Goal: Obtain resource: Download file/media

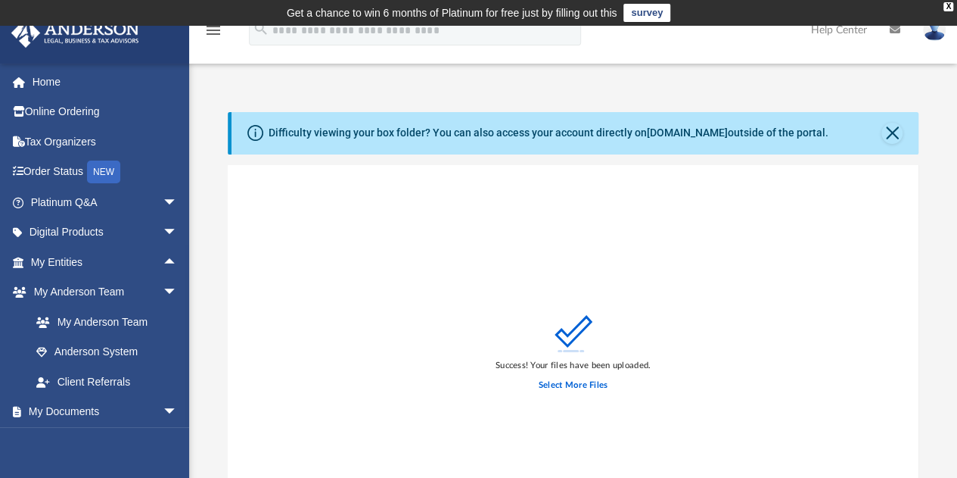
scroll to position [372, 680]
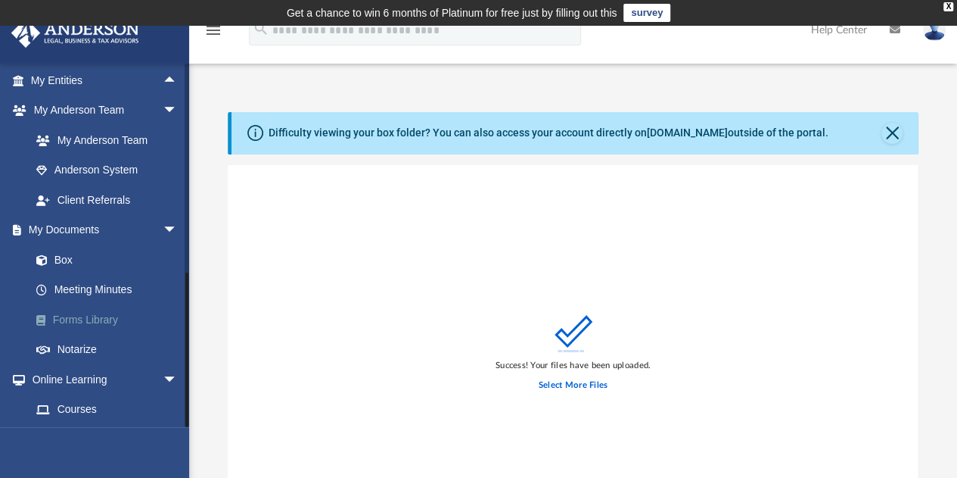
click at [88, 315] on link "Forms Library" at bounding box center [110, 319] width 179 height 30
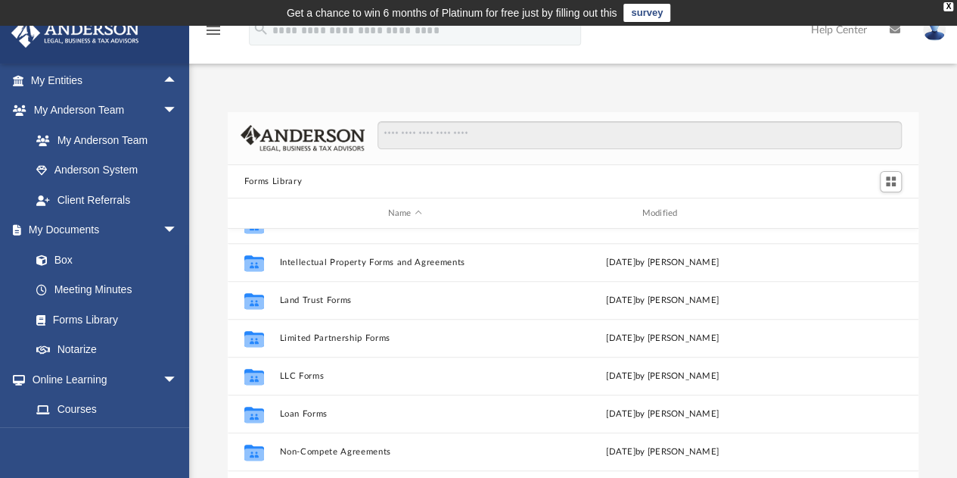
scroll to position [593, 0]
click at [919, 282] on div "Forms Library Name Modified Collaborated Folder Indemnity and Hold Harmless Agr…" at bounding box center [573, 327] width 768 height 431
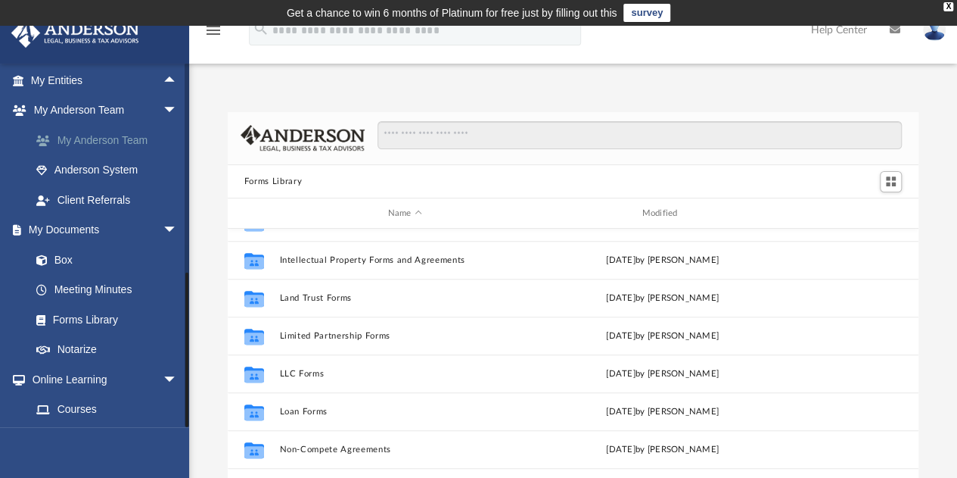
click at [95, 145] on link "My Anderson Team" at bounding box center [110, 140] width 179 height 30
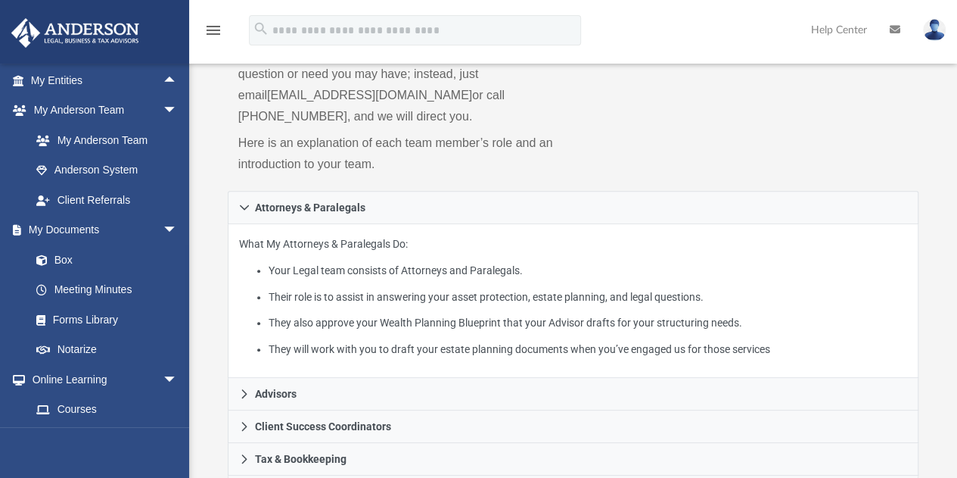
scroll to position [179, 0]
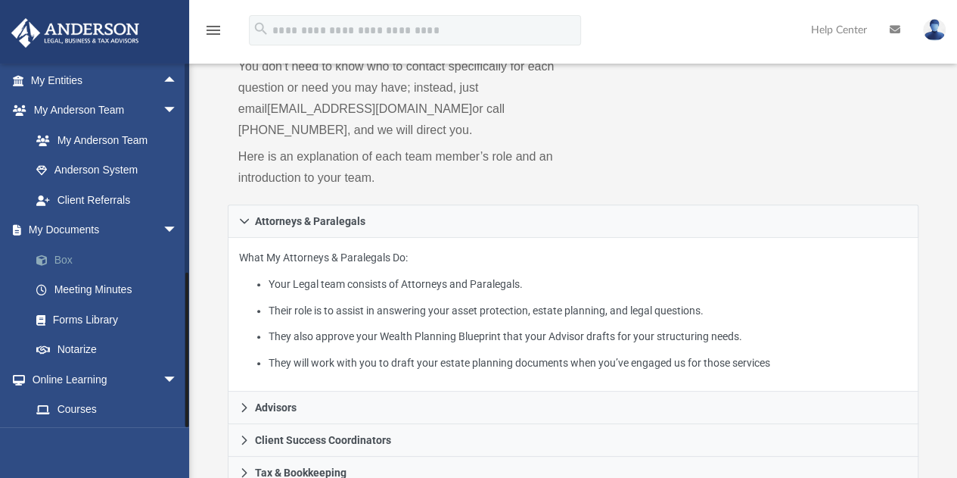
click at [66, 255] on link "Box" at bounding box center [110, 259] width 179 height 30
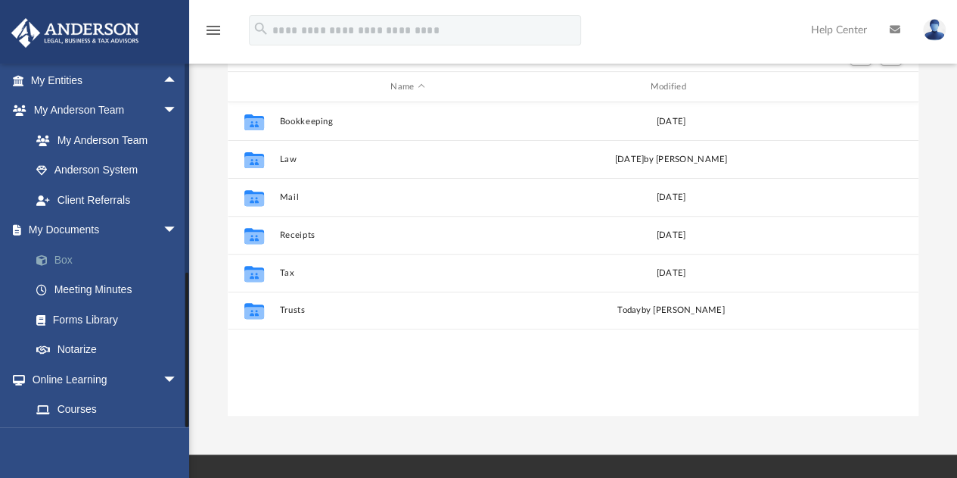
scroll to position [332, 680]
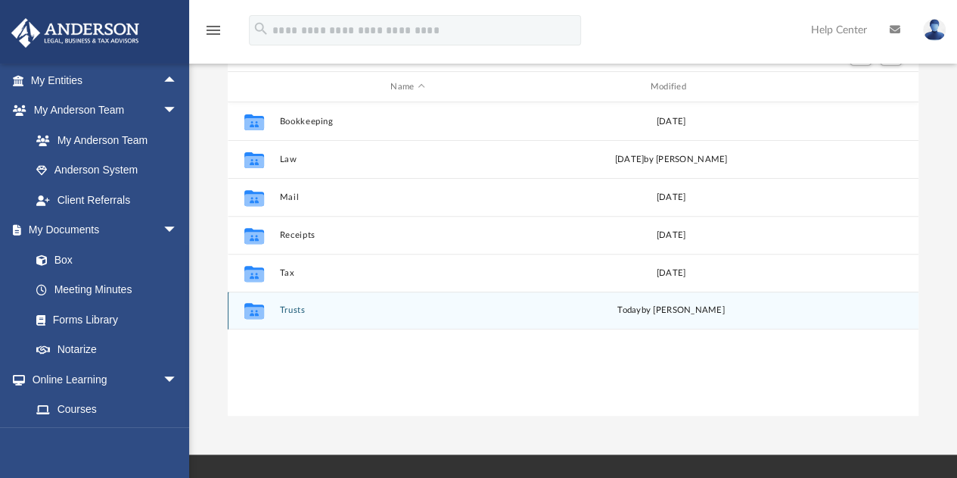
click at [288, 310] on button "Trusts" at bounding box center [407, 311] width 257 height 10
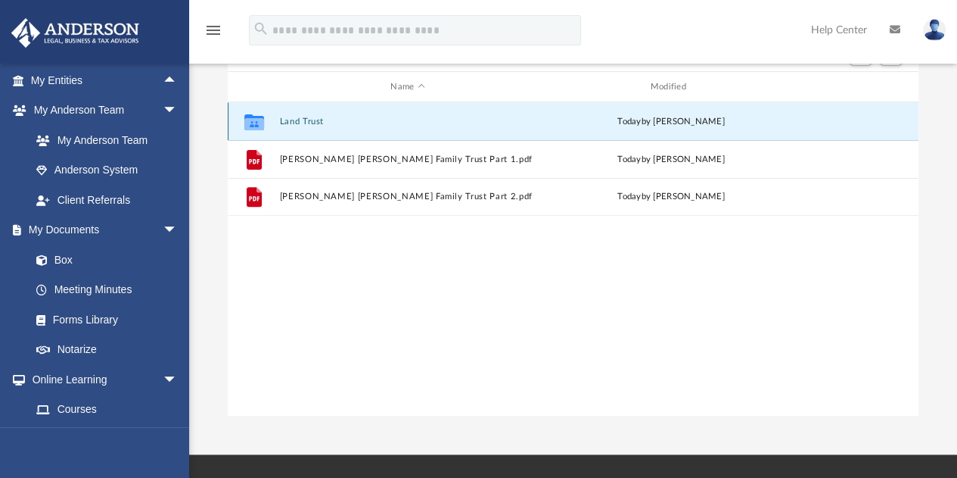
click at [307, 123] on button "Land Trust" at bounding box center [407, 122] width 257 height 10
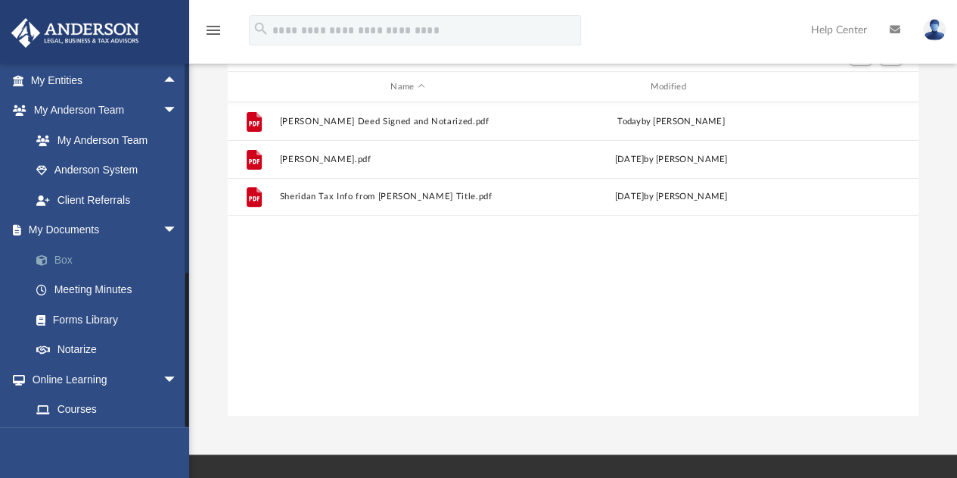
click at [94, 252] on link "Box" at bounding box center [110, 259] width 179 height 30
click at [67, 258] on link "Box" at bounding box center [110, 259] width 179 height 30
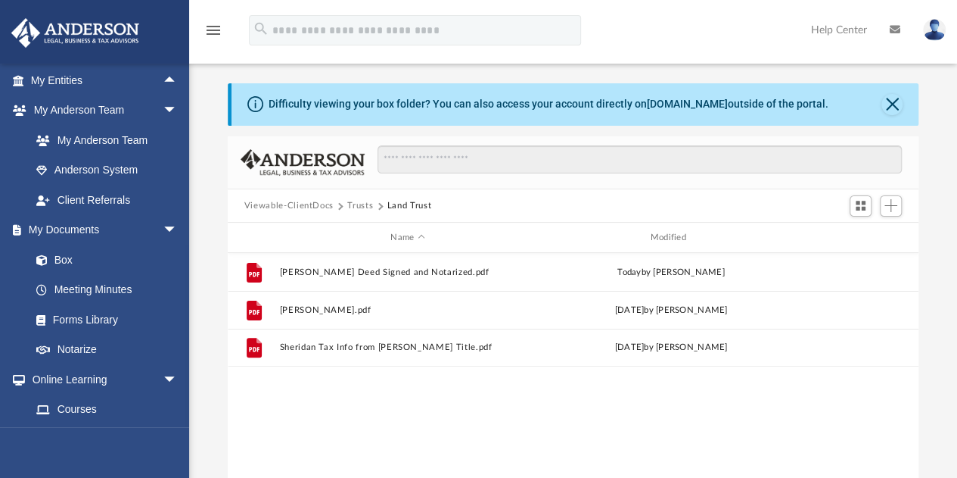
scroll to position [0, 0]
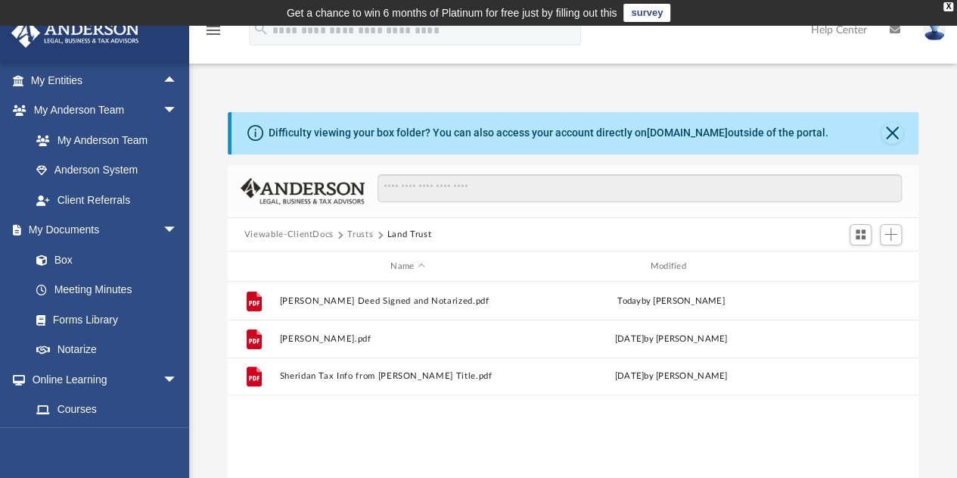
click at [318, 232] on button "Viewable-ClientDocs" at bounding box center [288, 235] width 89 height 14
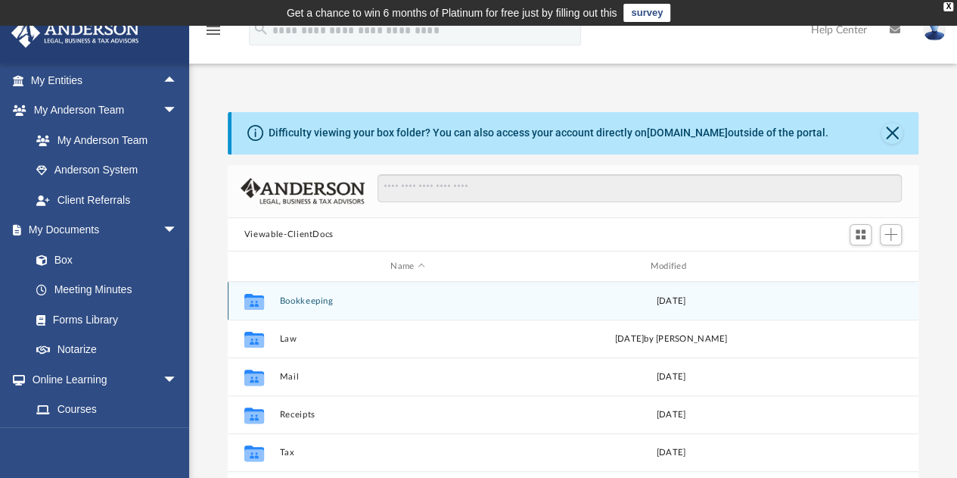
click at [310, 299] on button "Bookkeeping" at bounding box center [407, 301] width 257 height 10
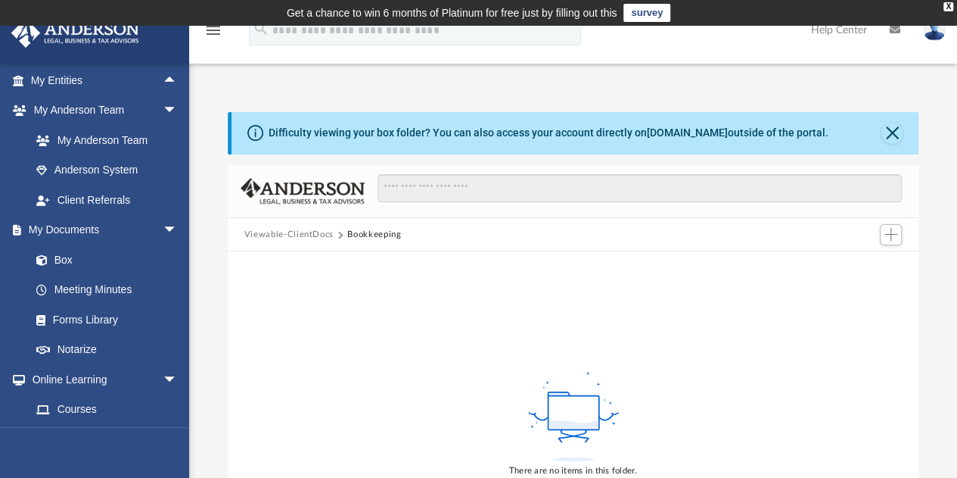
click at [294, 237] on button "Viewable-ClientDocs" at bounding box center [288, 235] width 89 height 14
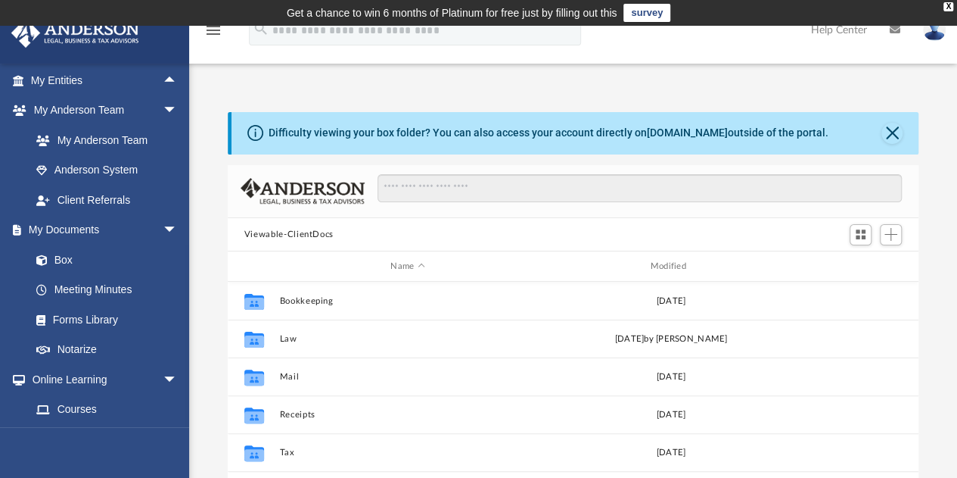
scroll to position [332, 680]
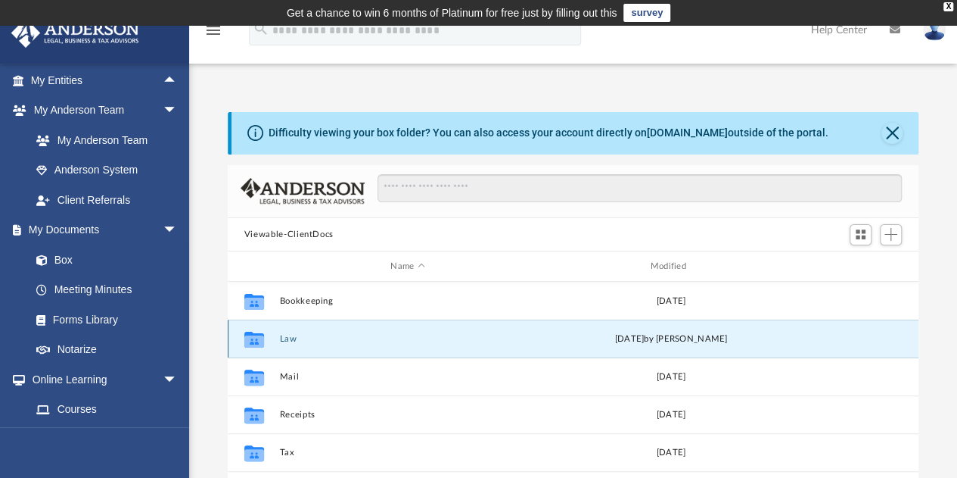
click at [288, 340] on button "Law" at bounding box center [407, 339] width 257 height 10
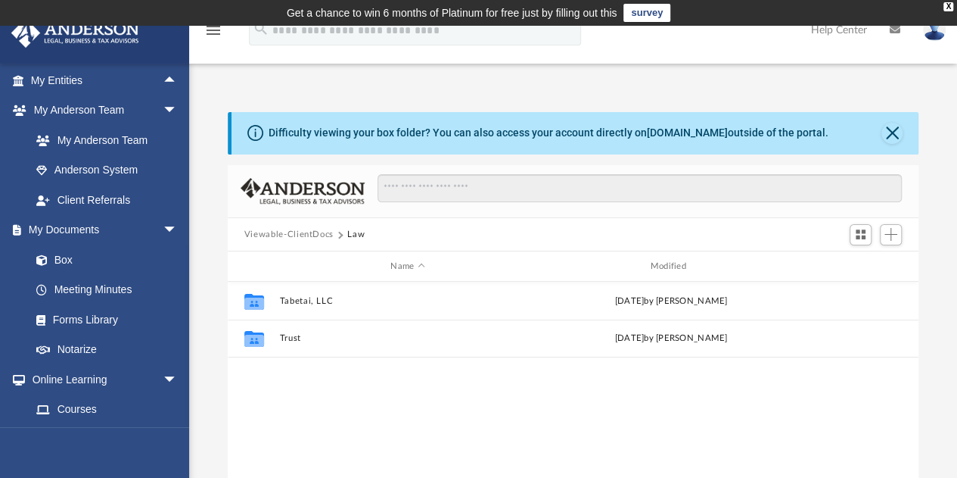
click at [307, 234] on button "Viewable-ClientDocs" at bounding box center [288, 235] width 89 height 14
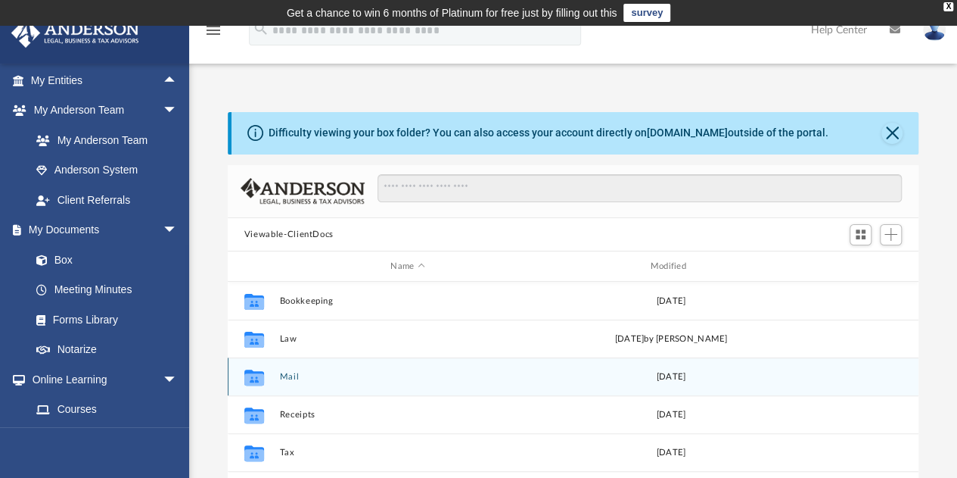
click at [291, 376] on button "Mail" at bounding box center [407, 377] width 257 height 10
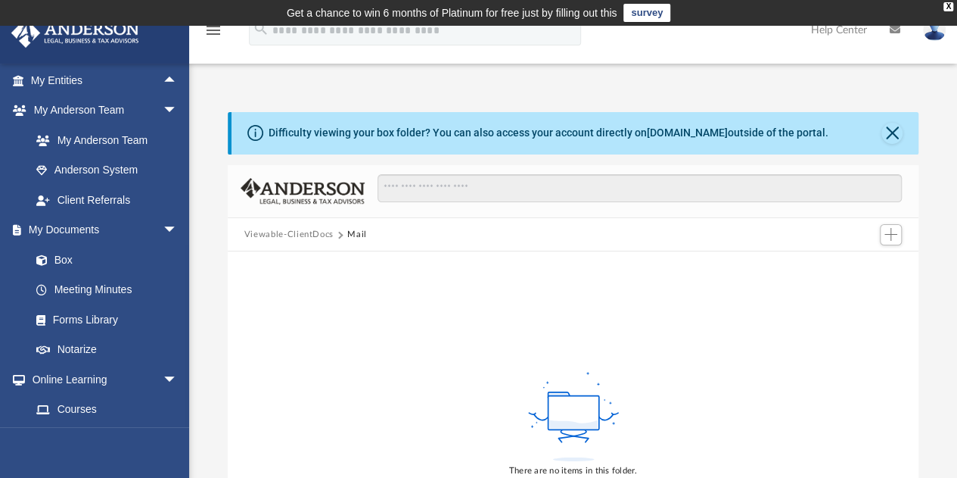
click at [300, 228] on button "Viewable-ClientDocs" at bounding box center [288, 235] width 89 height 14
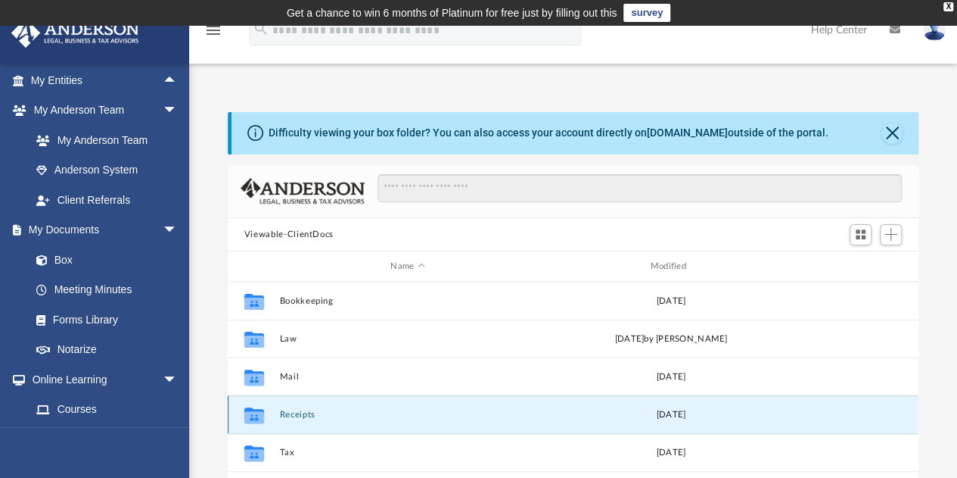
click at [291, 412] on button "Receipts" at bounding box center [407, 414] width 257 height 10
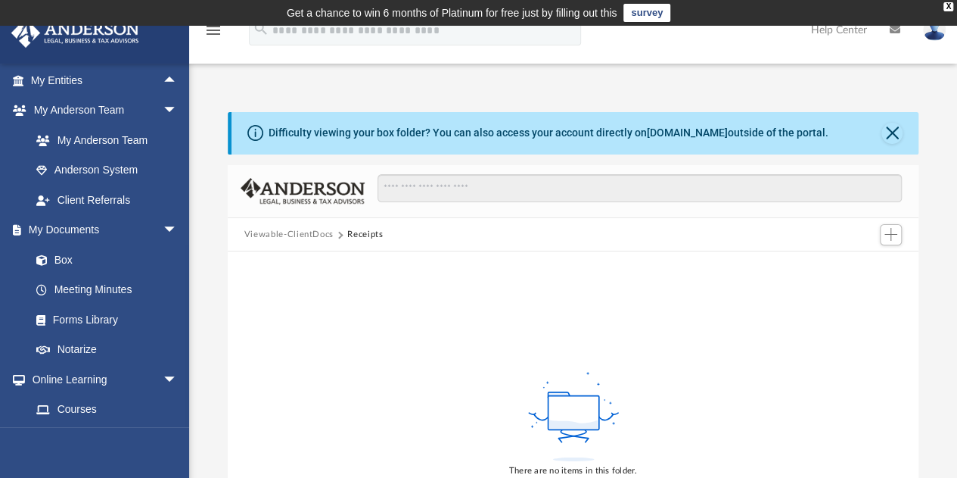
click at [295, 235] on button "Viewable-ClientDocs" at bounding box center [288, 235] width 89 height 14
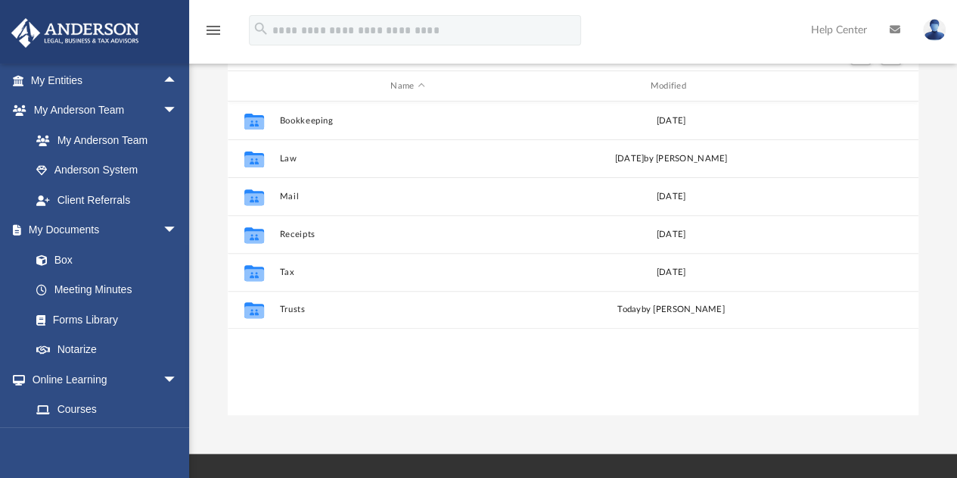
scroll to position [188, 0]
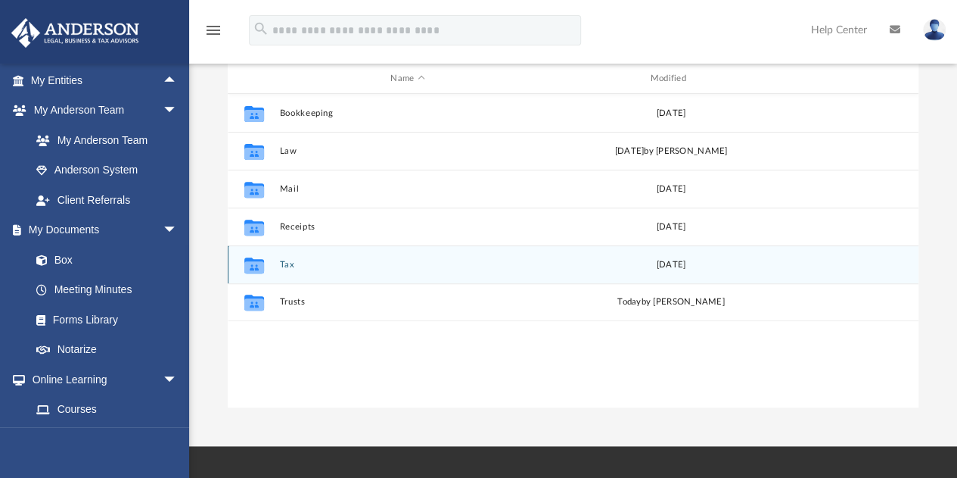
click at [288, 261] on button "Tax" at bounding box center [407, 265] width 257 height 10
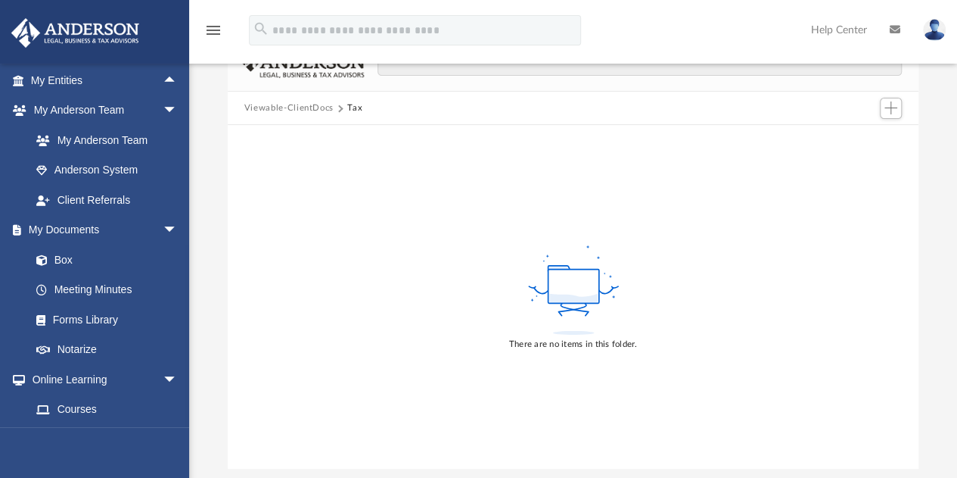
scroll to position [91, 0]
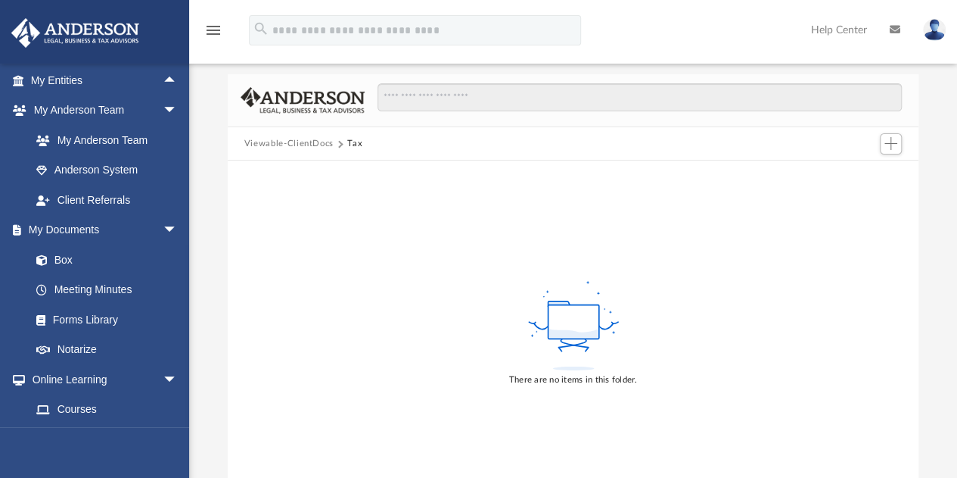
click at [300, 140] on button "Viewable-ClientDocs" at bounding box center [288, 144] width 89 height 14
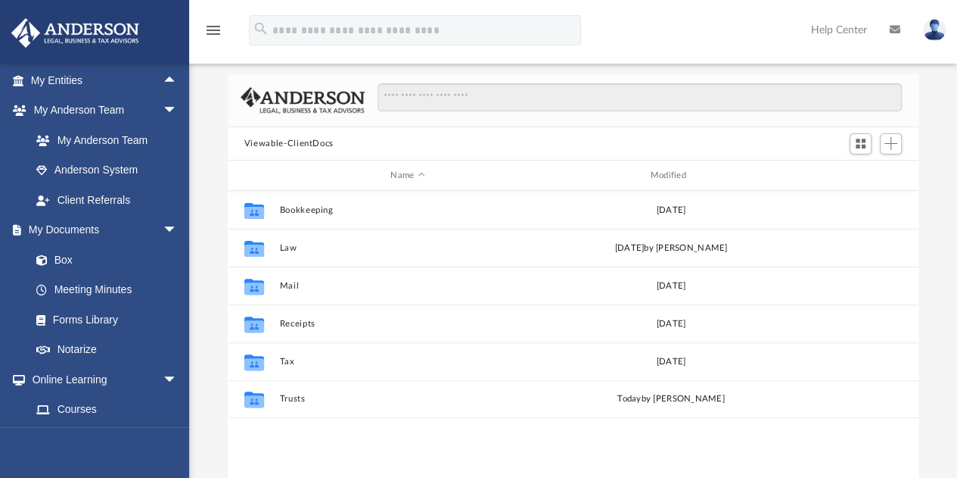
scroll to position [332, 680]
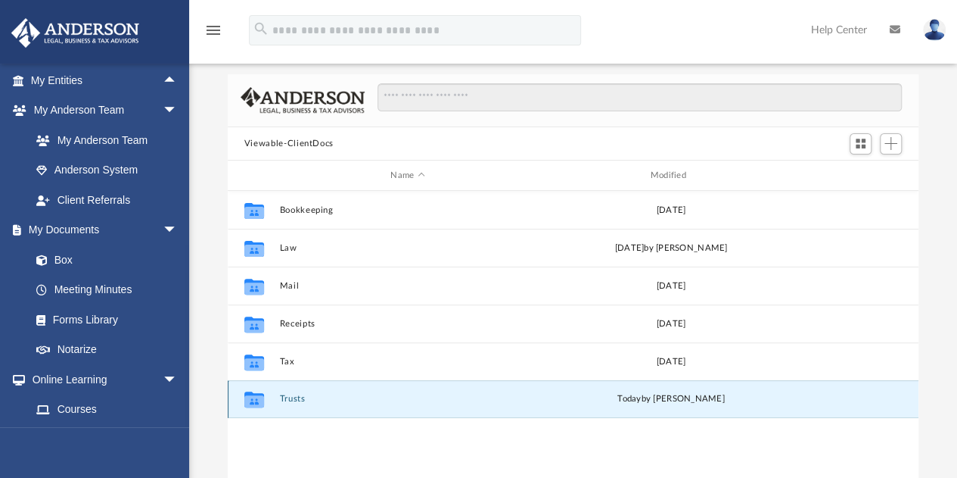
click at [293, 399] on button "Trusts" at bounding box center [407, 399] width 257 height 10
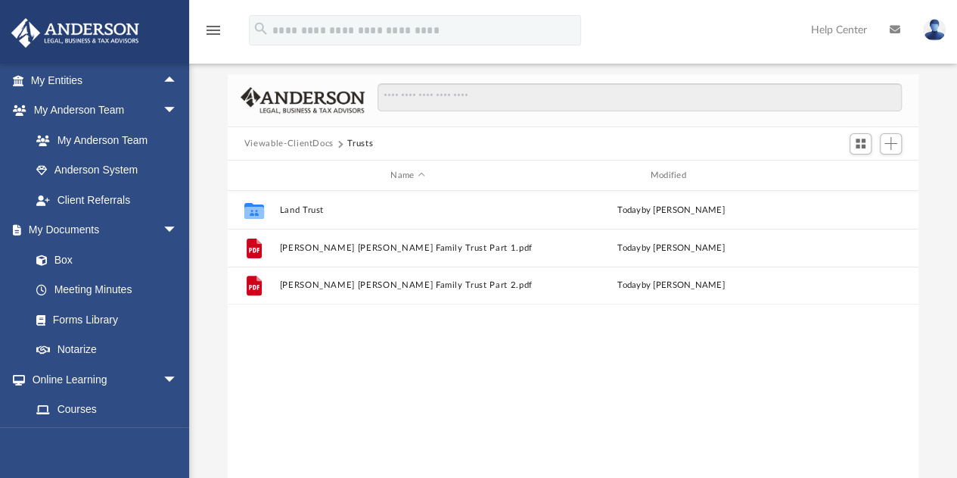
click at [291, 141] on button "Viewable-ClientDocs" at bounding box center [288, 144] width 89 height 14
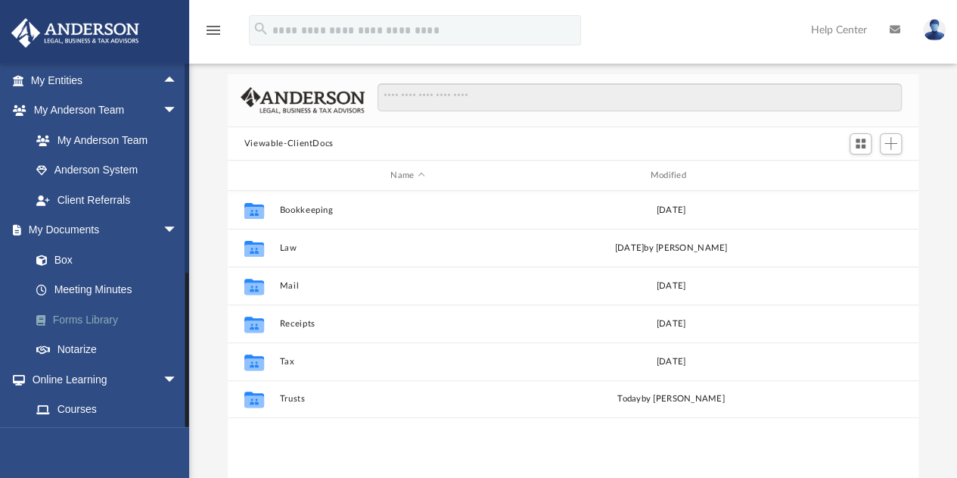
click at [96, 317] on link "Forms Library" at bounding box center [110, 319] width 179 height 30
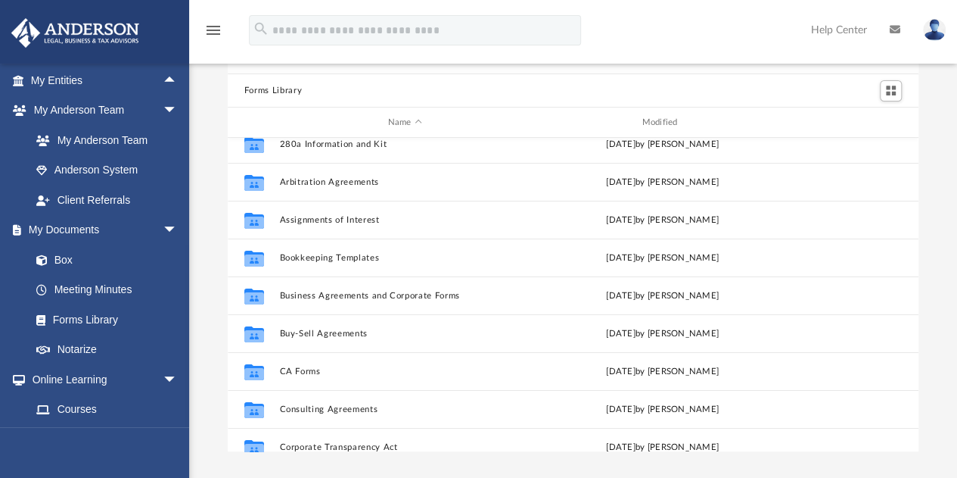
scroll to position [74, 0]
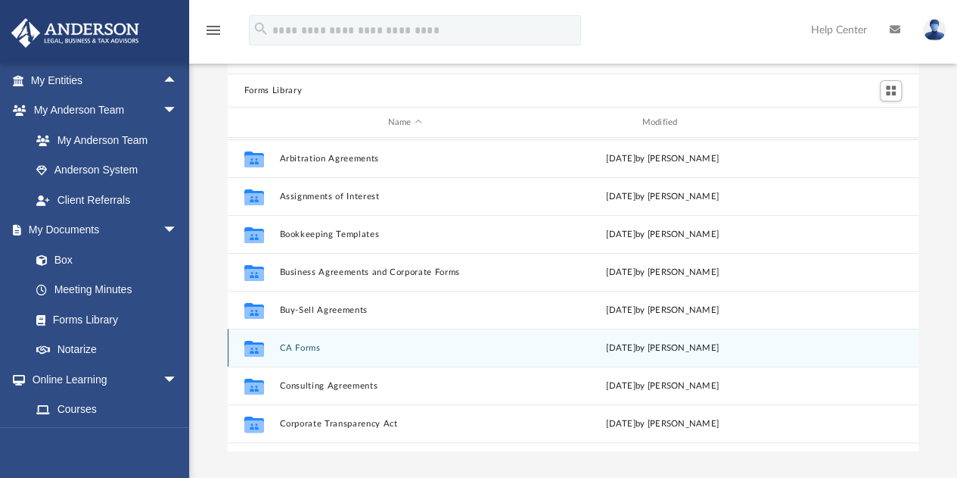
click at [297, 344] on button "CA Forms" at bounding box center [404, 348] width 251 height 10
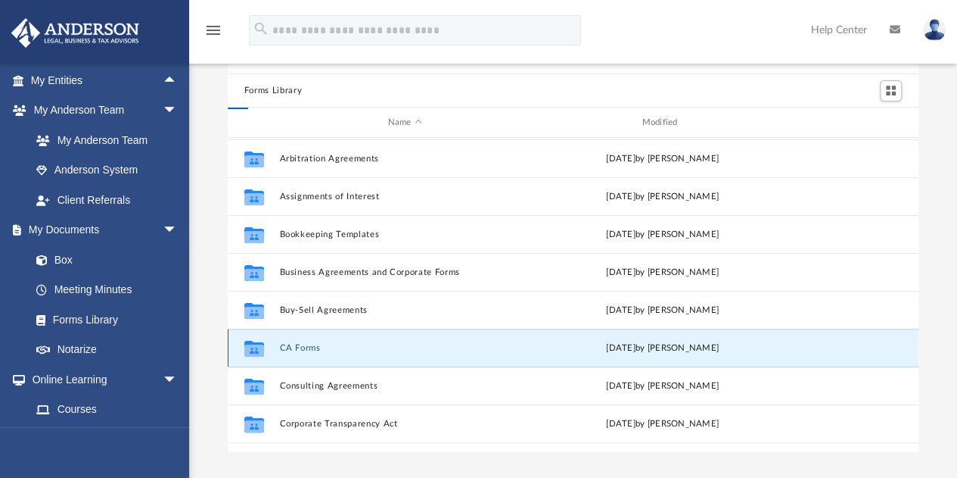
scroll to position [0, 0]
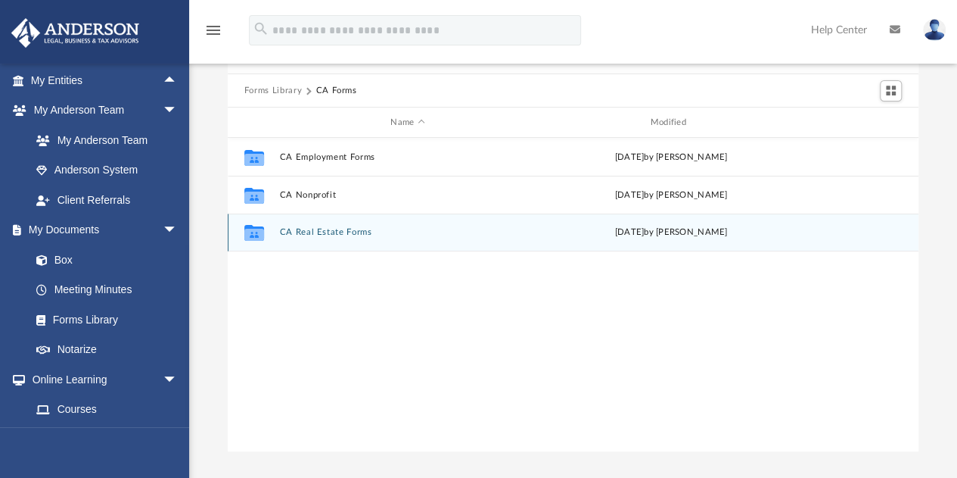
click at [316, 235] on button "CA Real Estate Forms" at bounding box center [407, 233] width 257 height 10
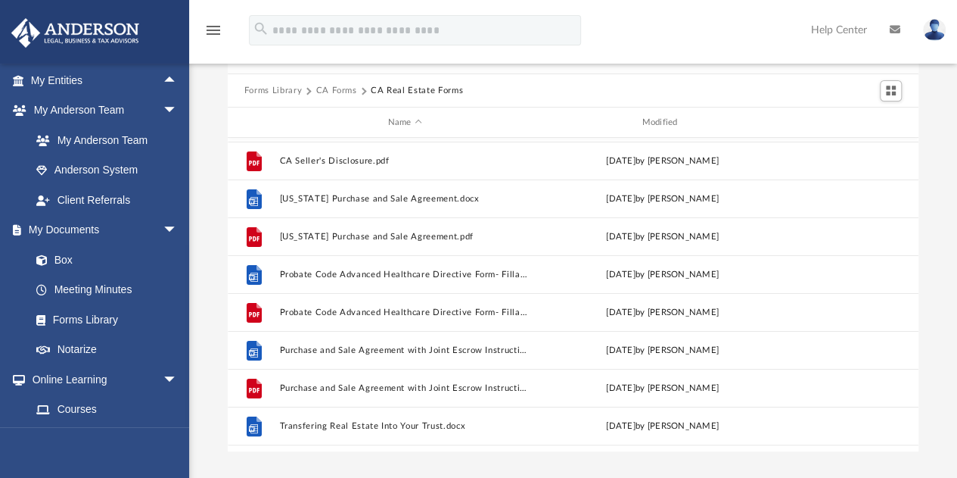
scroll to position [101, 0]
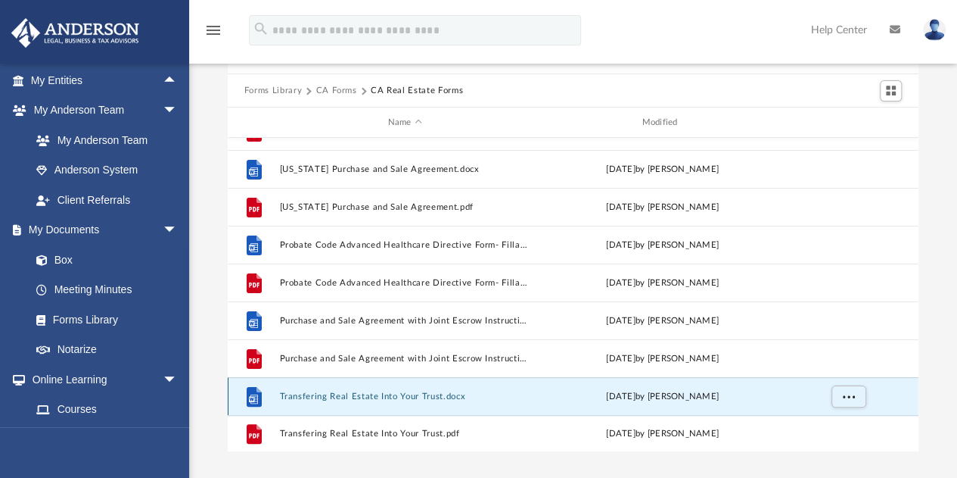
click at [357, 394] on button "Transfering Real Estate Into Your Trust.docx" at bounding box center [404, 396] width 251 height 10
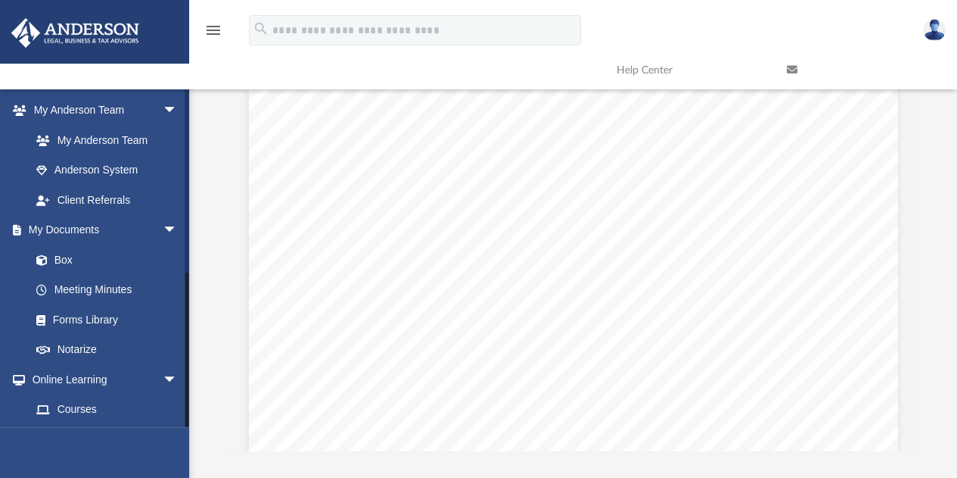
scroll to position [150, 0]
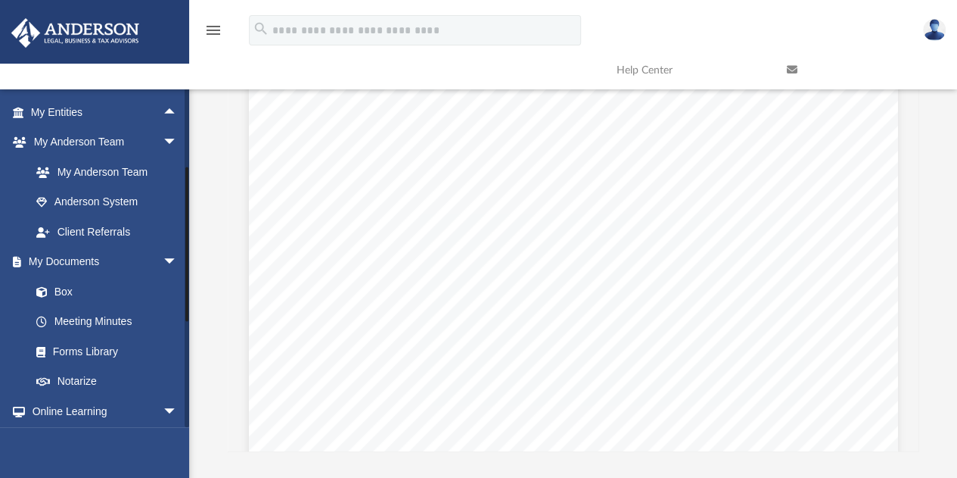
click at [185, 244] on div at bounding box center [187, 245] width 5 height 364
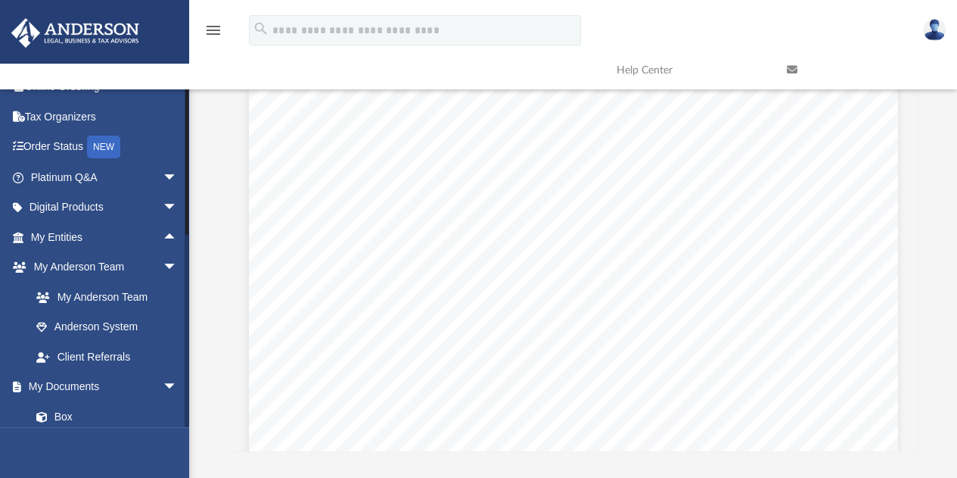
scroll to position [14, 0]
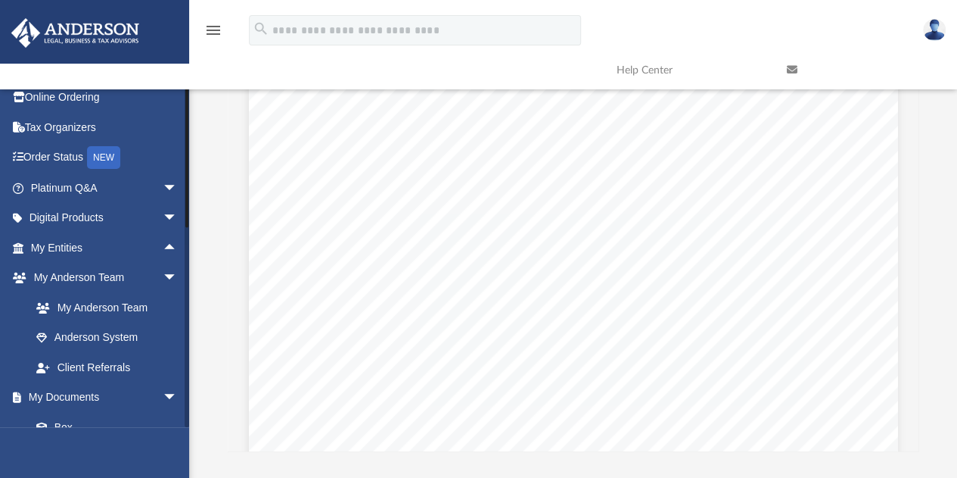
drag, startPoint x: 185, startPoint y: 244, endPoint x: 210, endPoint y: 150, distance: 98.0
click at [210, 150] on div "App smcconaughy2001@yahoo.com Sign Out smcconaughy2001@yahoo.com Home Online Or…" at bounding box center [478, 213] width 957 height 478
click at [70, 246] on link "My Entities arrow_drop_up" at bounding box center [106, 247] width 190 height 30
click at [163, 244] on span "arrow_drop_up" at bounding box center [178, 247] width 30 height 31
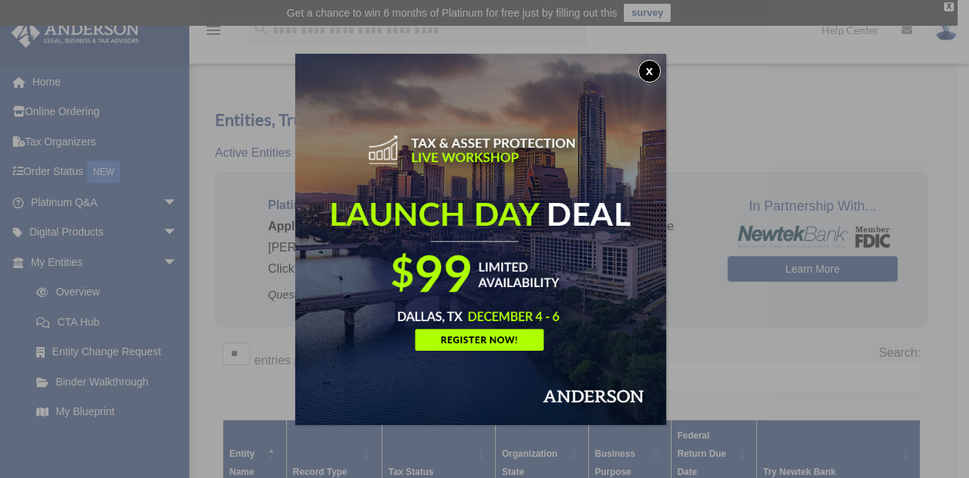
click at [655, 69] on button "x" at bounding box center [649, 71] width 23 height 23
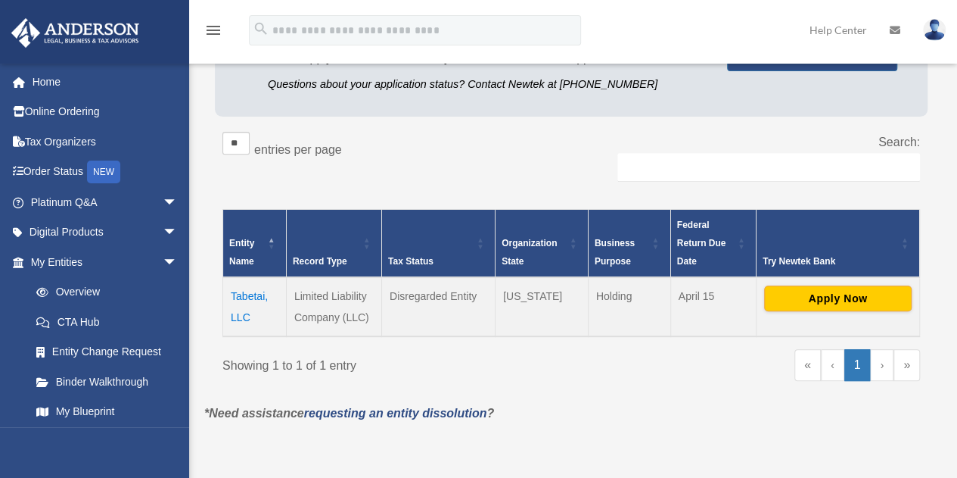
scroll to position [230, 0]
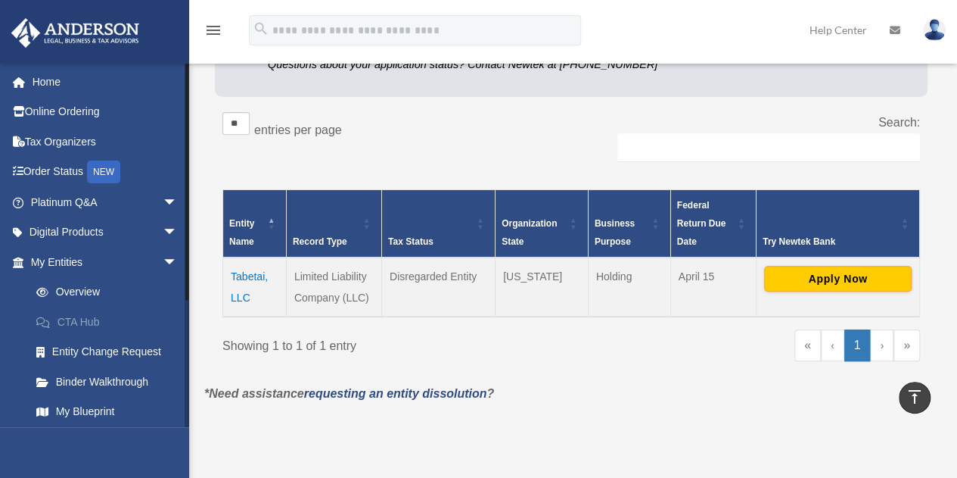
click at [80, 314] on link "CTA Hub" at bounding box center [110, 321] width 179 height 30
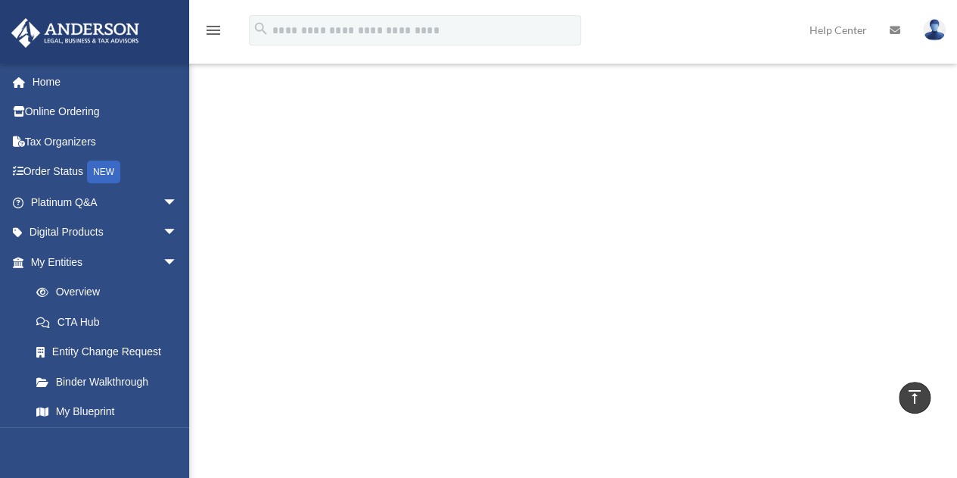
scroll to position [563, 0]
click at [956, 257] on div "Welcome to the Corporate Transparency Act Hub! Update: On [DATE] , the U.S. Tre…" at bounding box center [573, 22] width 768 height 914
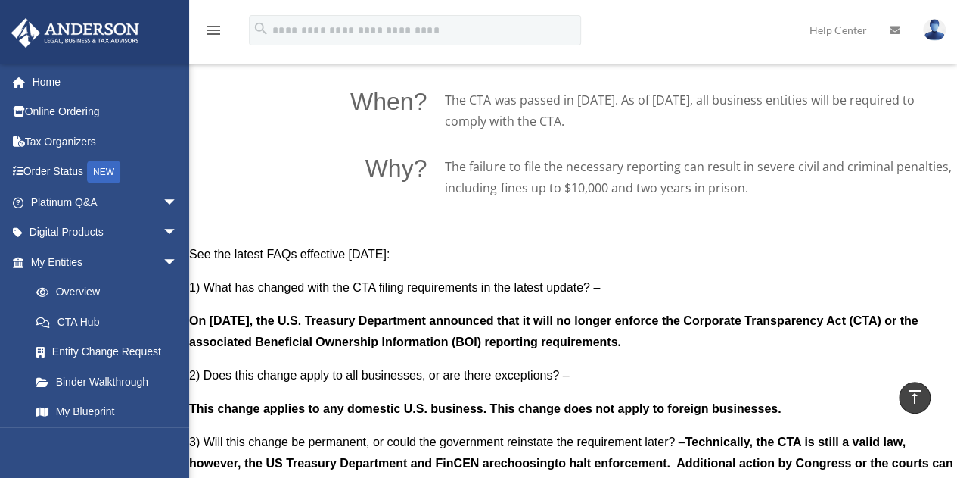
scroll to position [1221, 0]
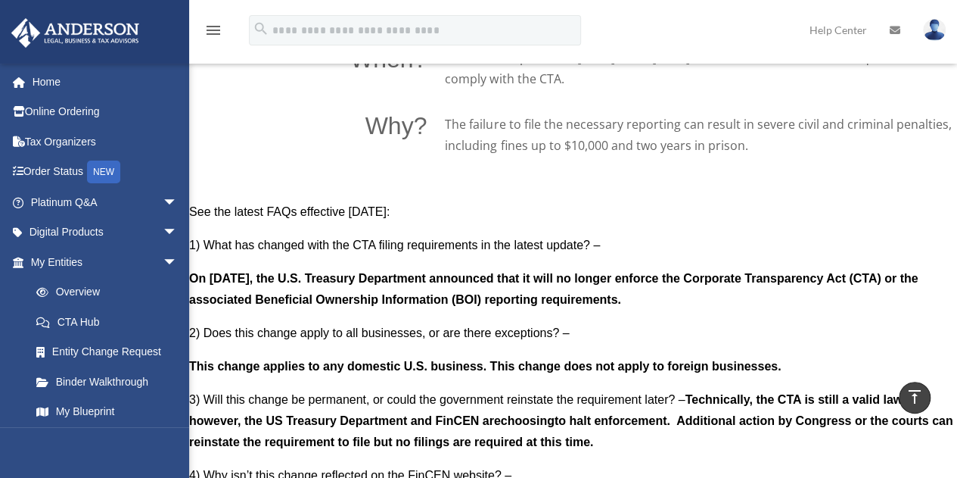
click at [733, 230] on p "See the latest FAQs effective [DATE]:" at bounding box center [573, 217] width 768 height 33
click at [481, 415] on b "Technically, the CTA is still a valid law, however, the US Treasury Department …" at bounding box center [547, 409] width 717 height 34
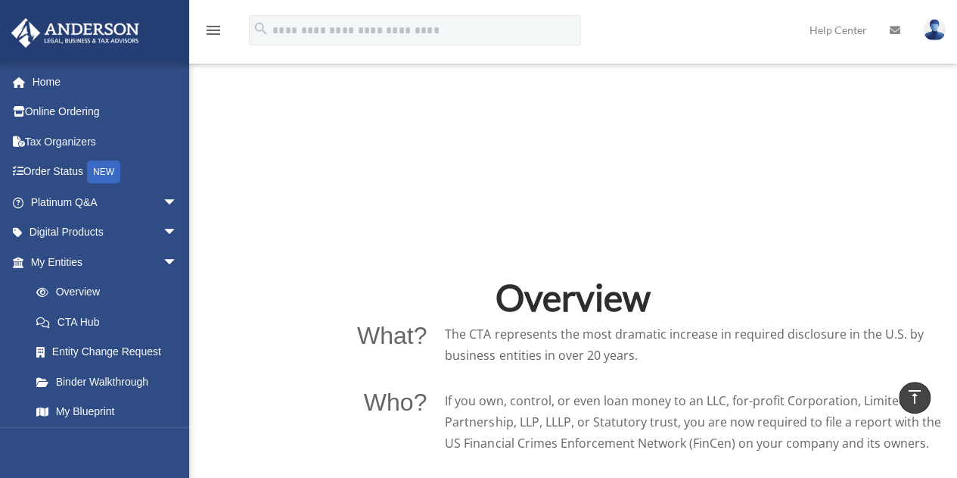
scroll to position [833, 0]
